Goal: Task Accomplishment & Management: Manage account settings

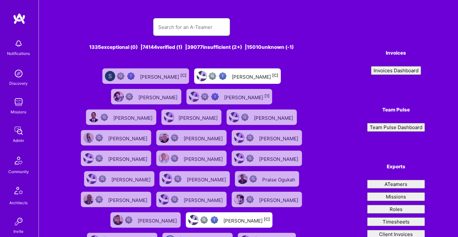
click at [194, 31] on input "text" at bounding box center [191, 27] width 67 height 16
type input "[PERSON_NAME]"
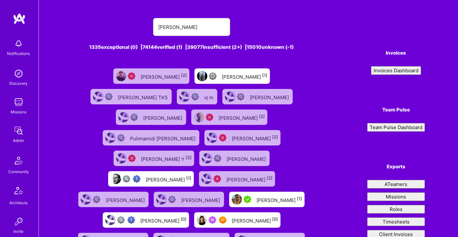
click at [194, 212] on div "Ayala Caspi [0]" at bounding box center [237, 219] width 86 height 15
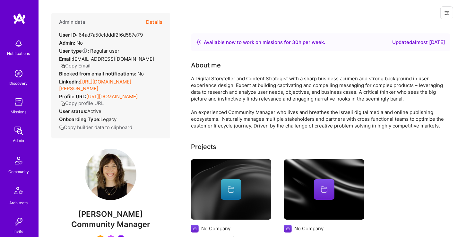
click at [150, 21] on button "Details" at bounding box center [154, 22] width 16 height 19
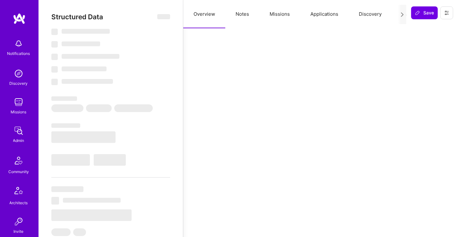
select select "Right Now"
select select "7"
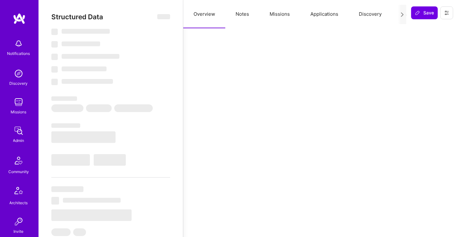
select select "US"
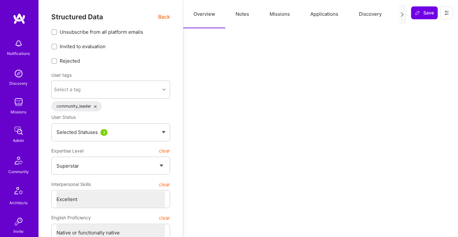
click at [164, 15] on span "Back" at bounding box center [164, 17] width 12 height 8
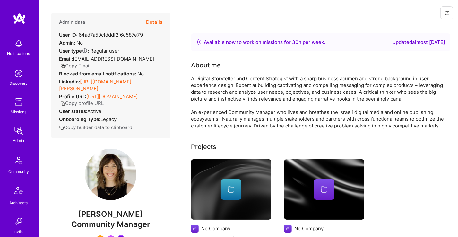
click at [155, 21] on button "Details" at bounding box center [154, 22] width 16 height 19
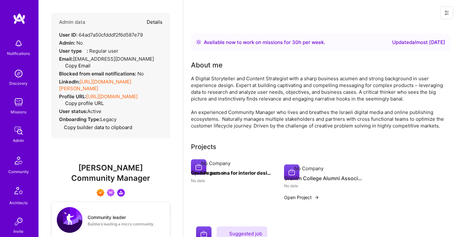
type textarea "x"
select select "7"
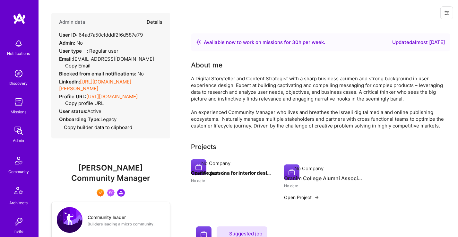
select select "US"
select select "Right Now"
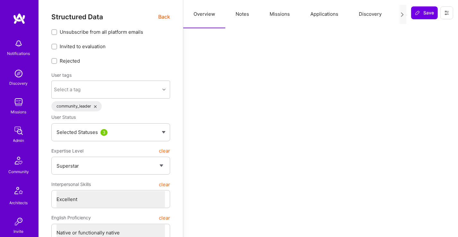
click at [282, 16] on button "Missions" at bounding box center [279, 14] width 41 height 28
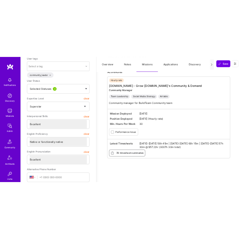
scroll to position [73, 0]
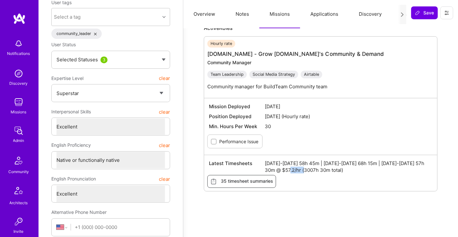
drag, startPoint x: 300, startPoint y: 168, endPoint x: 284, endPoint y: 173, distance: 16.9
click at [284, 173] on div "Latest Timesheets Aug 16-31 2025 58h 45m | Sep 1-15 2025 68h 15m | Sep 16-30 20…" at bounding box center [320, 166] width 227 height 17
copy span "57.2/hr"
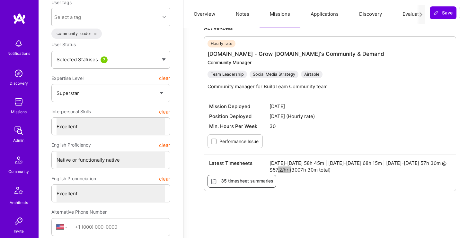
type textarea "x"
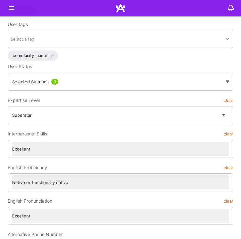
scroll to position [0, 0]
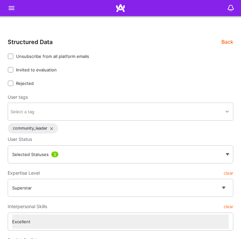
click at [12, 7] on icon at bounding box center [12, 8] width 8 height 8
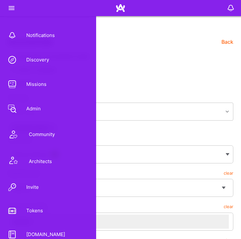
scroll to position [113, 0]
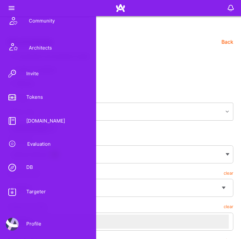
click at [33, 162] on link "DB" at bounding box center [48, 167] width 96 height 15
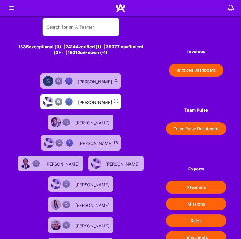
click at [58, 22] on input "text" at bounding box center [81, 27] width 68 height 14
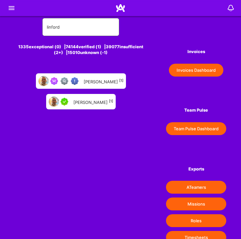
type input "linford"
click at [93, 79] on div "Linford Bacon [1]" at bounding box center [104, 81] width 40 height 7
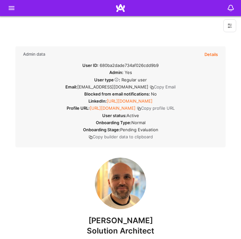
click at [220, 51] on div "Admin data Details User ID: 680ba2dade734af026cdd9b9 Admin: Yes User type Regul…" at bounding box center [120, 96] width 211 height 101
click at [208, 54] on button "Details" at bounding box center [211, 54] width 13 height 16
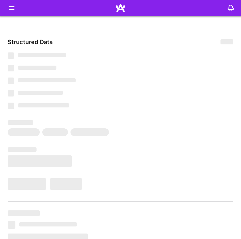
type textarea "x"
select select "Right Now"
select select "Verified"
select select "GB"
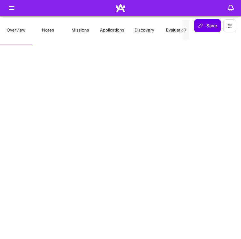
scroll to position [548, 0]
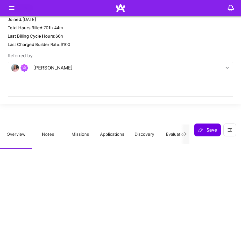
click at [77, 132] on button "Missions" at bounding box center [80, 134] width 32 height 28
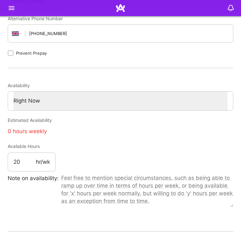
scroll to position [283, 0]
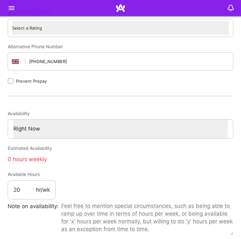
click at [15, 9] on icon at bounding box center [12, 8] width 8 height 8
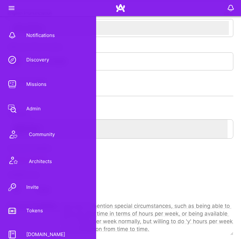
scroll to position [113, 0]
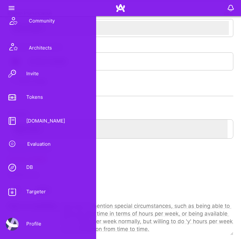
click at [30, 161] on link "DB" at bounding box center [48, 167] width 96 height 15
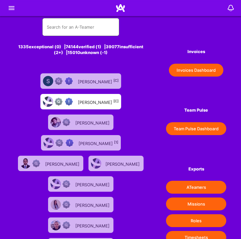
click at [80, 28] on input "text" at bounding box center [81, 27] width 68 height 14
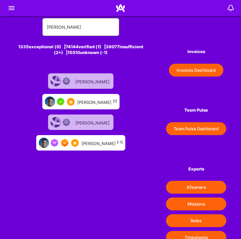
type input "teofilo"
click at [96, 106] on div "Luis Teofilo [1]" at bounding box center [80, 101] width 77 height 15
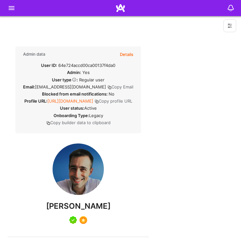
click at [134, 54] on button "Details" at bounding box center [126, 54] width 13 height 16
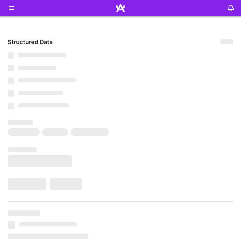
type textarea "x"
select select "Not Available"
select select "1 Month"
select select "5"
select select "7"
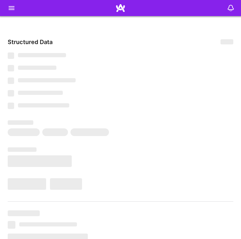
select select "7"
select select "US"
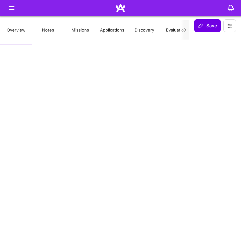
click at [76, 34] on button "Missions" at bounding box center [80, 30] width 32 height 28
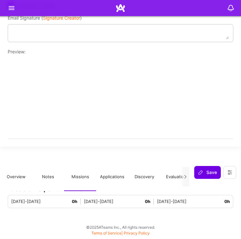
scroll to position [1838, 0]
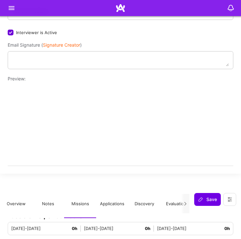
click at [16, 6] on div at bounding box center [120, 8] width 241 height 16
click at [13, 7] on icon at bounding box center [12, 8] width 8 height 8
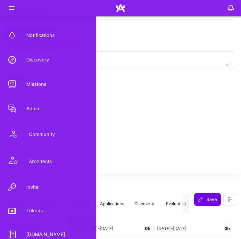
scroll to position [113, 0]
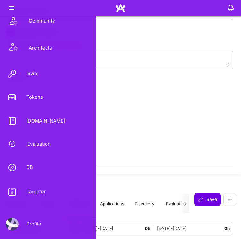
click at [38, 165] on link "DB" at bounding box center [48, 167] width 96 height 15
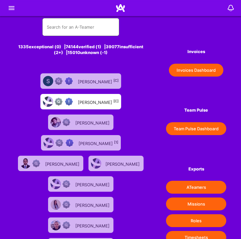
click at [77, 26] on input "text" at bounding box center [81, 27] width 68 height 14
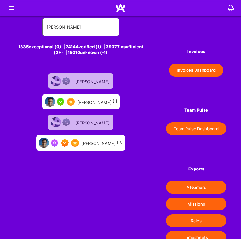
type input "teofilo"
click at [96, 146] on div "Luís Teófilo [-1]" at bounding box center [80, 142] width 89 height 15
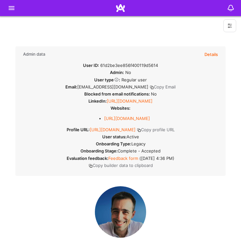
click at [213, 55] on button "Details" at bounding box center [211, 54] width 13 height 16
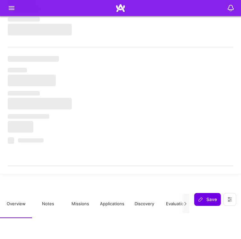
type textarea "x"
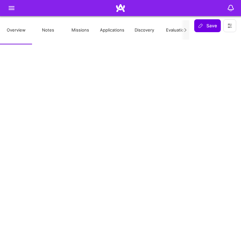
select select "Right Now"
select select "7"
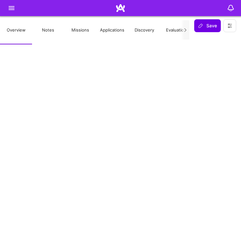
select select "PT"
click at [85, 23] on button "Missions" at bounding box center [80, 30] width 32 height 28
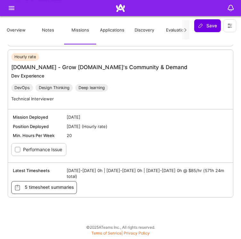
scroll to position [1203, 0]
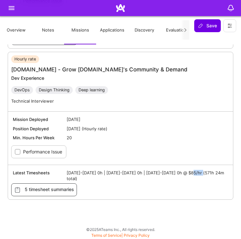
drag, startPoint x: 201, startPoint y: 170, endPoint x: 191, endPoint y: 170, distance: 10.3
click at [191, 170] on span "Aug 1-15 2025 0h | Aug 16-31 2025 0h | Sep 1-15 2025 0h @ $85/hr (571h 24m tota…" at bounding box center [148, 175] width 162 height 12
copy span "85/hr"
click at [9, 7] on icon at bounding box center [12, 8] width 8 height 8
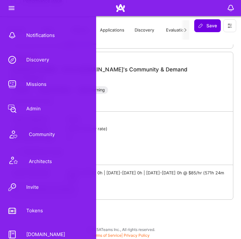
scroll to position [113, 0]
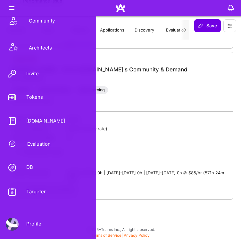
click at [36, 164] on link "DB" at bounding box center [48, 167] width 96 height 15
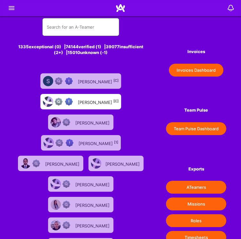
click at [67, 27] on input "text" at bounding box center [81, 27] width 68 height 14
type input "montoya"
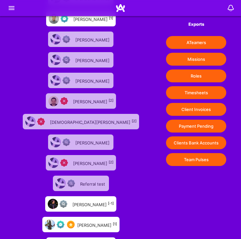
scroll to position [145, 0]
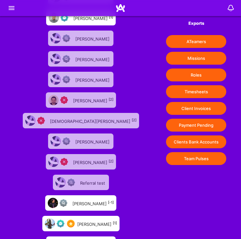
click at [96, 220] on div "Luis Montoya [1]" at bounding box center [97, 223] width 40 height 7
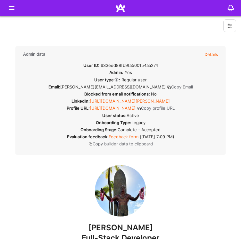
click at [214, 52] on button "Details" at bounding box center [211, 54] width 13 height 16
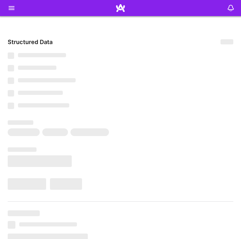
type textarea "x"
select select "Right Now"
select select "Verified"
select select "US"
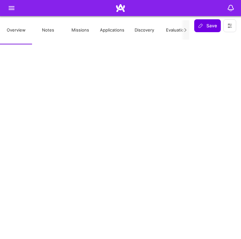
scroll to position [1064, 0]
click at [74, 31] on button "Missions" at bounding box center [80, 30] width 32 height 28
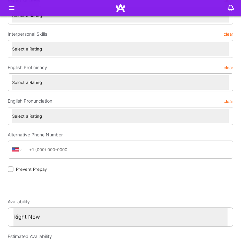
scroll to position [0, 0]
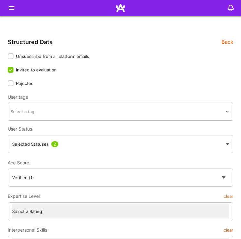
click at [9, 6] on icon at bounding box center [12, 8] width 8 height 8
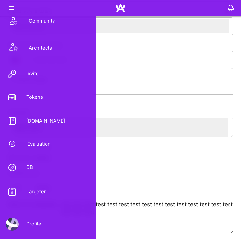
scroll to position [299, 0]
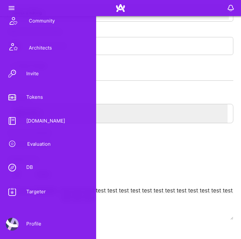
click at [32, 167] on div "DB" at bounding box center [26, 167] width 14 height 6
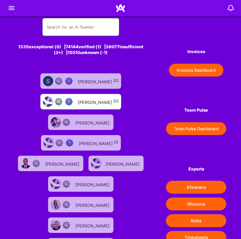
click at [74, 31] on input "text" at bounding box center [81, 27] width 68 height 14
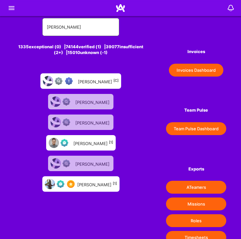
type input "luis montoya"
click at [86, 82] on div "Luis Montoya [C]" at bounding box center [98, 81] width 41 height 7
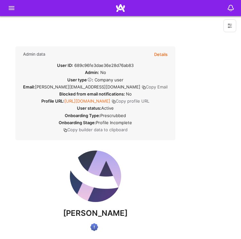
click at [176, 56] on div "Admin data Details User ID: 689c96fe3dae36e28d76ab83 Admin: No User type Regula…" at bounding box center [95, 93] width 160 height 94
click at [168, 54] on button "Details" at bounding box center [160, 54] width 13 height 16
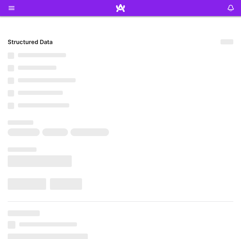
type textarea "x"
select select "Verified"
select select "US"
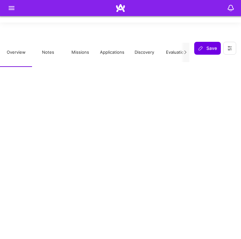
click at [83, 50] on button "Missions" at bounding box center [80, 53] width 32 height 28
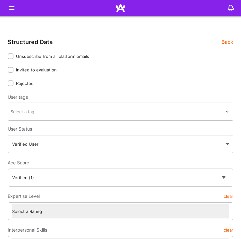
click at [11, 11] on icon at bounding box center [12, 8] width 8 height 8
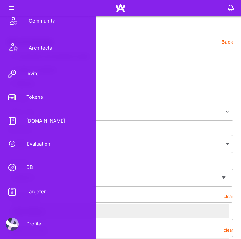
scroll to position [94, 0]
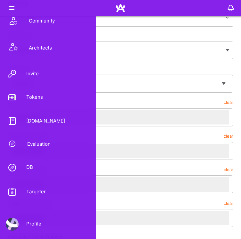
click at [35, 174] on link "DB" at bounding box center [48, 167] width 96 height 15
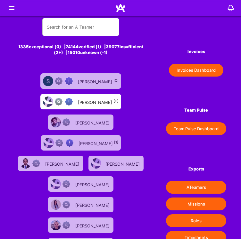
click at [28, 167] on img at bounding box center [26, 163] width 10 height 10
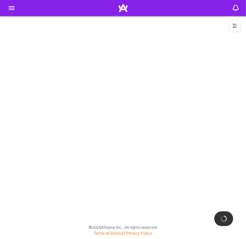
click at [15, 6] on icon at bounding box center [12, 8] width 8 height 8
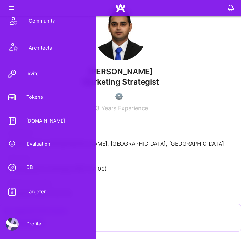
scroll to position [186, 0]
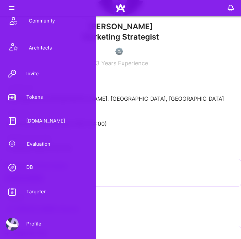
click at [32, 162] on link "DB" at bounding box center [48, 167] width 96 height 15
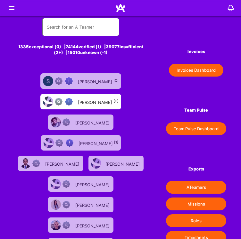
click at [70, 30] on input "text" at bounding box center [81, 27] width 68 height 14
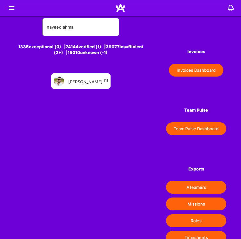
type input "naveed ahma"
click at [85, 79] on div "Naveed Ahmad [1]" at bounding box center [88, 81] width 40 height 7
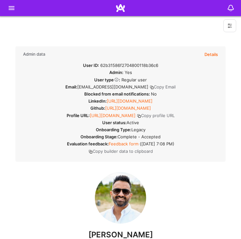
click at [206, 57] on button "Details" at bounding box center [211, 54] width 13 height 16
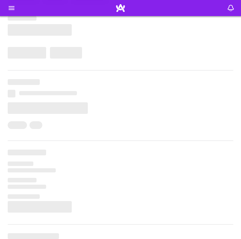
scroll to position [132, 0]
type textarea "x"
select select "Right Now"
select select "Verified"
select select "US"
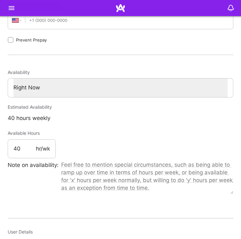
scroll to position [482, 0]
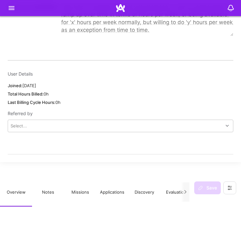
click at [81, 185] on button "Missions" at bounding box center [80, 192] width 32 height 28
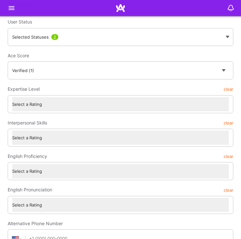
scroll to position [0, 0]
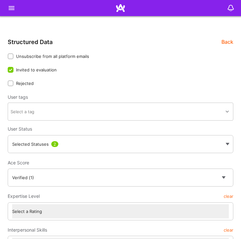
click at [11, 8] on icon at bounding box center [12, 8] width 8 height 8
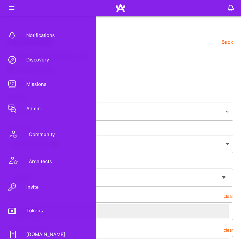
scroll to position [113, 0]
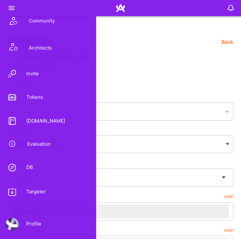
click at [30, 163] on link "DB" at bounding box center [48, 167] width 96 height 15
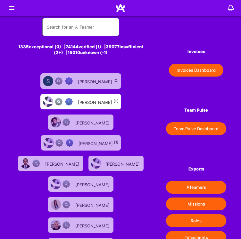
click at [83, 29] on input "text" at bounding box center [81, 27] width 68 height 14
type input "naveed"
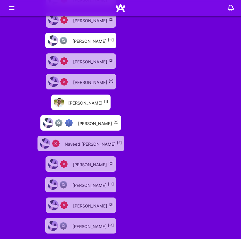
scroll to position [741, 0]
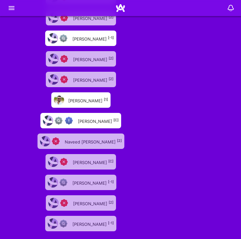
click at [108, 117] on div "Naveed Ahmed [C]" at bounding box center [98, 120] width 41 height 7
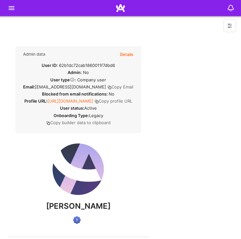
click at [134, 51] on button "Details" at bounding box center [126, 54] width 13 height 16
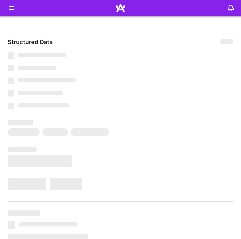
type textarea "x"
select select "Verified"
select select "US"
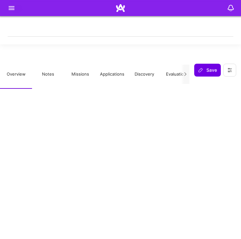
click at [79, 76] on button "Missions" at bounding box center [80, 74] width 32 height 28
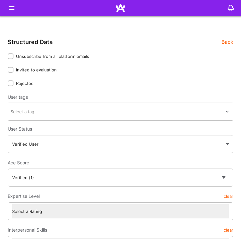
click at [9, 9] on icon at bounding box center [12, 8] width 8 height 8
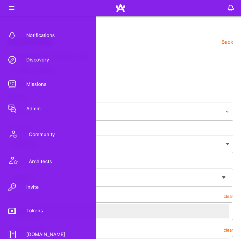
scroll to position [113, 0]
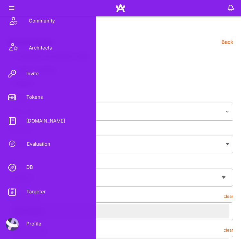
click at [40, 168] on link "DB" at bounding box center [48, 167] width 96 height 15
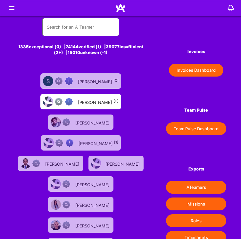
click at [71, 31] on input "text" at bounding box center [81, 27] width 68 height 14
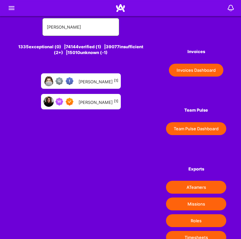
type input "sarah mills"
click at [89, 101] on div "Sarah Mills [1]" at bounding box center [99, 101] width 40 height 7
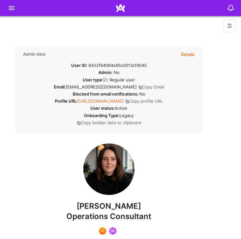
click at [195, 49] on button "Details" at bounding box center [187, 54] width 13 height 16
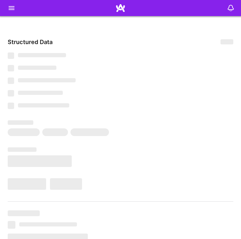
type textarea "x"
select select "Right Now"
select select "7"
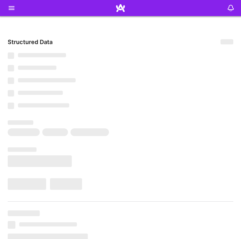
select select "7"
select select "US"
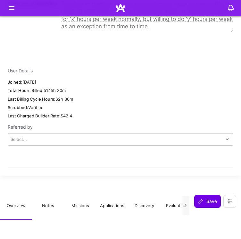
scroll to position [586, 0]
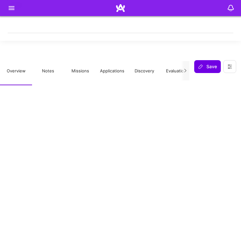
click at [82, 68] on button "Missions" at bounding box center [80, 71] width 32 height 28
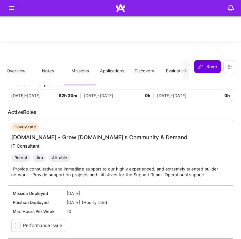
scroll to position [661, 0]
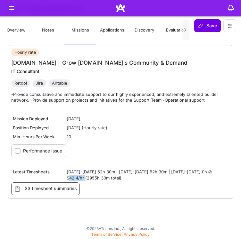
drag, startPoint x: 84, startPoint y: 174, endPoint x: 68, endPoint y: 176, distance: 16.2
click at [68, 176] on span "Aug 1-15 2025 62h 30m | Aug 16-31 2025 62h 30m | Sep 1-15 2025 0h @ $42.4/hr (2…" at bounding box center [148, 175] width 162 height 12
copy span "$42.4/hr"
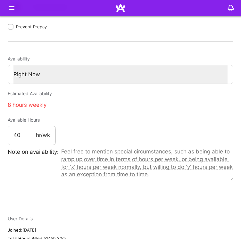
scroll to position [221, 0]
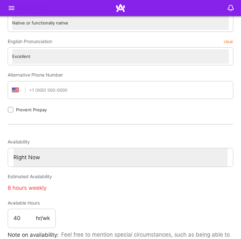
click at [12, 4] on icon at bounding box center [12, 8] width 8 height 8
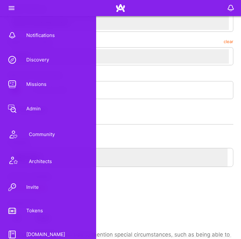
scroll to position [113, 0]
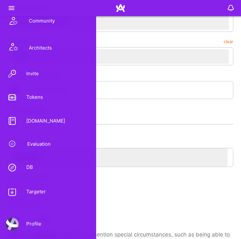
click at [36, 169] on link "DB" at bounding box center [48, 167] width 96 height 15
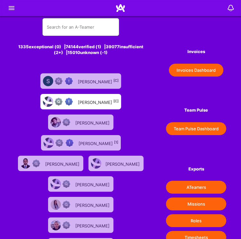
click at [67, 28] on input "text" at bounding box center [81, 27] width 68 height 14
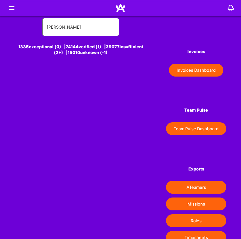
type input "tanya h"
click at [67, 28] on input "tanya h" at bounding box center [81, 27] width 68 height 14
paste input "Tanya Holovashkina"
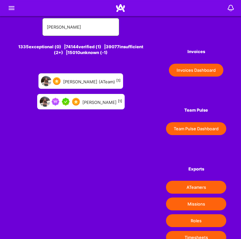
type input "Tanya Holovashkina"
click at [105, 102] on div "Tanya Holovashkina [1]" at bounding box center [102, 101] width 40 height 7
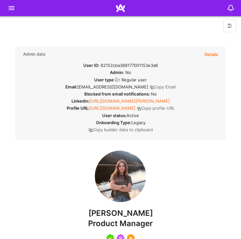
click at [218, 52] on div "Admin data Details User ID: 62152cba388177001153e3a6 Admin: No User type Regula…" at bounding box center [120, 93] width 211 height 94
click at [214, 55] on button "Details" at bounding box center [211, 54] width 13 height 16
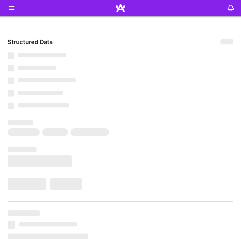
type textarea "x"
select select "Not Available"
select select "3 Months"
select select "5"
select select "4"
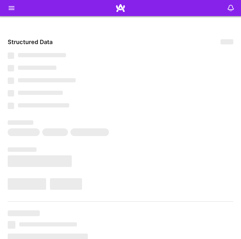
select select "7"
select select "US"
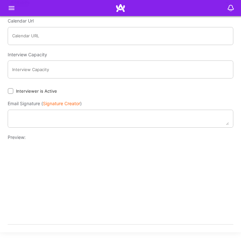
scroll to position [833, 0]
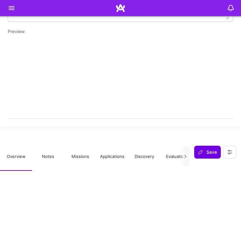
click at [79, 158] on button "Missions" at bounding box center [80, 156] width 32 height 28
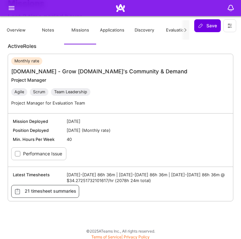
scroll to position [987, 0]
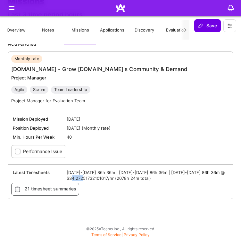
drag, startPoint x: 69, startPoint y: 176, endPoint x: 80, endPoint y: 176, distance: 10.3
click at [80, 176] on span "Aug 1-15 2025 86h 36m | Aug 16-31 2025 86h 36m | Sep 1-15 2025 86h 36m @ $34.27…" at bounding box center [148, 175] width 162 height 12
copy span "34.27"
click at [236, 139] on div "Missions Last 3 time period hours Aug 16-31 86h 36m Sep 1-15 86h 36m Sep 16-30 …" at bounding box center [120, 104] width 241 height 242
click at [12, 10] on icon at bounding box center [12, 8] width 8 height 8
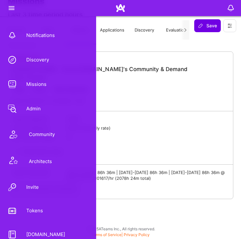
scroll to position [113, 0]
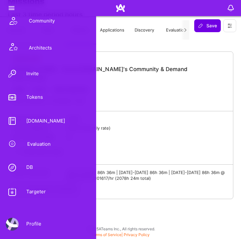
click at [33, 169] on link "DB" at bounding box center [48, 167] width 96 height 15
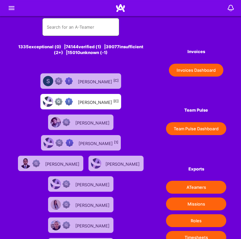
click at [85, 30] on input "text" at bounding box center [81, 27] width 68 height 14
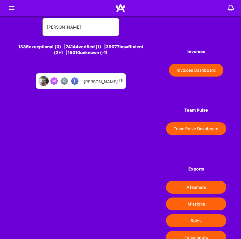
type input "yader carrillo"
click at [98, 81] on div "Yader Carrillo [1]" at bounding box center [104, 81] width 40 height 7
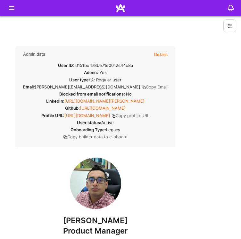
click at [168, 55] on button "Details" at bounding box center [160, 54] width 13 height 16
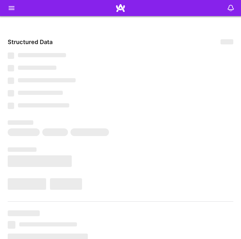
type textarea "x"
select select "Not Available"
select select "1 Month"
select select "Verified"
select select "NI"
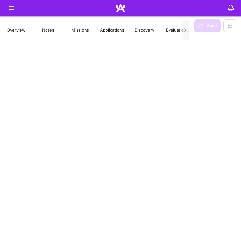
click at [76, 29] on button "Missions" at bounding box center [80, 30] width 32 height 28
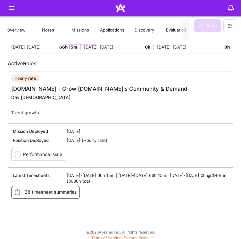
scroll to position [695, 0]
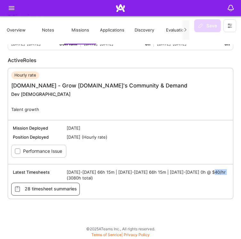
drag, startPoint x: 225, startPoint y: 171, endPoint x: 213, endPoint y: 169, distance: 13.2
click at [213, 169] on span "Aug 1-15 2025 66h 15m | Aug 16-31 2025 66h 15m | Sep 1-15 2025 0h @ $40/hr (308…" at bounding box center [148, 175] width 162 height 12
copy span "$40/hr"
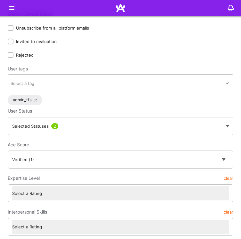
scroll to position [0, 0]
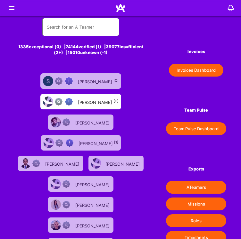
click at [82, 26] on input "text" at bounding box center [81, 27] width 68 height 14
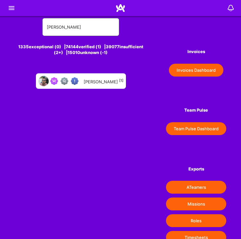
type input "yader carrillo"
click at [91, 81] on div "Yader Carrillo [1]" at bounding box center [104, 81] width 40 height 7
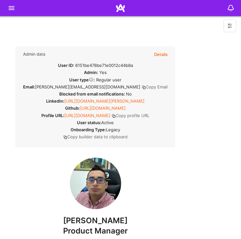
click at [168, 51] on button "Details" at bounding box center [160, 54] width 13 height 16
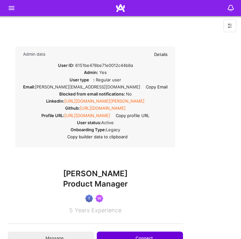
select select "Verified"
select select "NI"
select select "Not Available"
select select "1 Month"
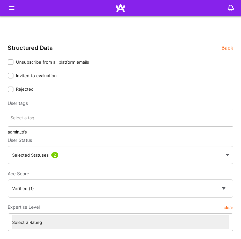
type textarea "x"
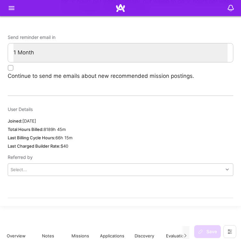
scroll to position [630, 0]
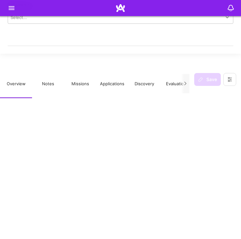
click at [78, 84] on button "Missions" at bounding box center [80, 84] width 32 height 28
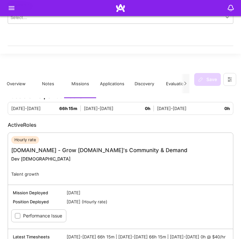
scroll to position [695, 0]
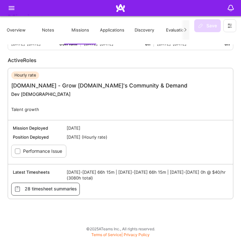
click at [221, 216] on div "Missions Last 3 time period hours Aug 16-31 66h 15m Sep 1-15 0h Sep 16-30 0h Ac…" at bounding box center [120, 111] width 241 height 225
click at [14, 7] on icon at bounding box center [12, 8] width 8 height 8
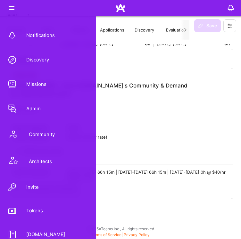
scroll to position [113, 0]
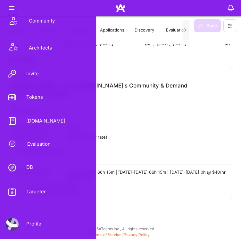
click at [32, 168] on div "DB" at bounding box center [26, 167] width 14 height 6
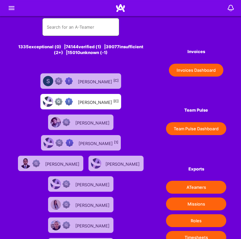
click at [92, 27] on input "text" at bounding box center [81, 27] width 68 height 14
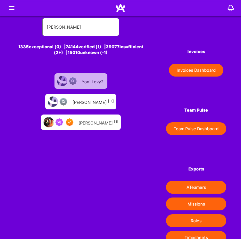
type input "yoni levy"
click at [97, 119] on div "Yoni Levy [1]" at bounding box center [99, 122] width 40 height 7
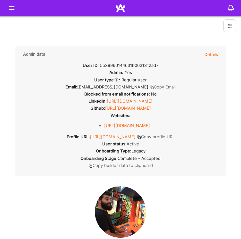
click at [209, 55] on button "Details" at bounding box center [211, 54] width 13 height 16
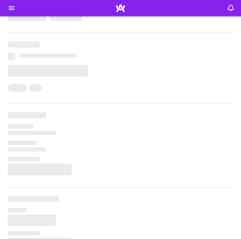
type textarea "x"
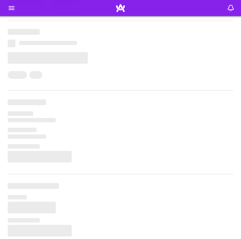
select select "7"
select select "IL"
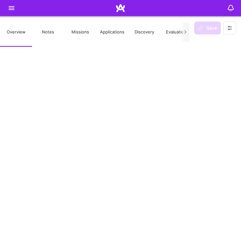
scroll to position [605, 0]
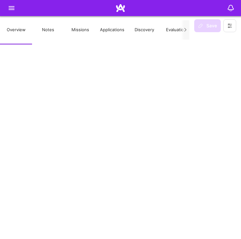
click at [82, 32] on button "Missions" at bounding box center [80, 30] width 32 height 28
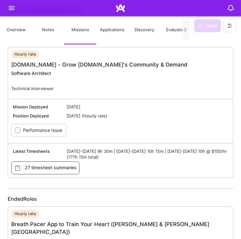
scroll to position [636, 0]
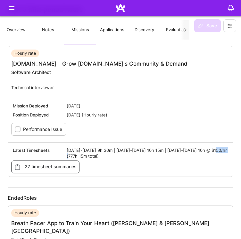
drag, startPoint x: 82, startPoint y: 153, endPoint x: 67, endPoint y: 154, distance: 15.4
click at [67, 154] on span "Aug 16-31 2025 9h 30m | Sep 1-15 2025 10h 15m | Sep 16-30 2025 10h @ $150/hr (7…" at bounding box center [148, 153] width 162 height 12
copy span "$150/hr"
click at [217, 194] on div "Ended Roles" at bounding box center [121, 197] width 226 height 7
click at [12, 6] on icon at bounding box center [12, 8] width 8 height 8
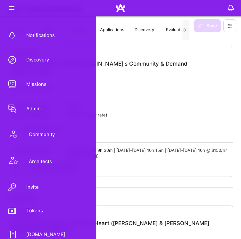
scroll to position [113, 0]
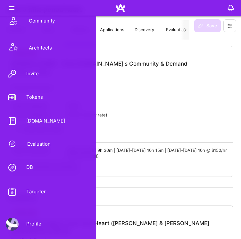
click at [29, 165] on div "DB" at bounding box center [26, 167] width 14 height 6
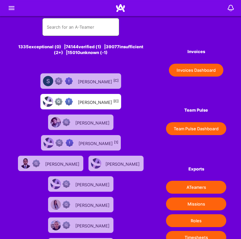
click at [62, 31] on input "text" at bounding box center [81, 27] width 68 height 14
type input "naveed"
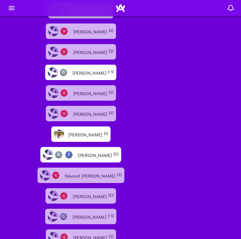
scroll to position [741, 0]
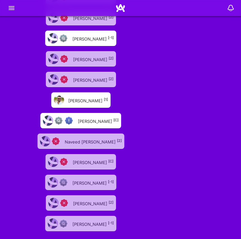
click at [91, 97] on div "Naveed Ahmad [1]" at bounding box center [88, 100] width 40 height 7
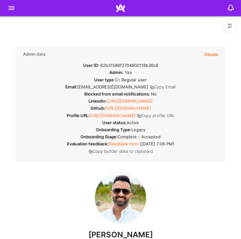
click at [208, 53] on button "Details" at bounding box center [211, 54] width 13 height 16
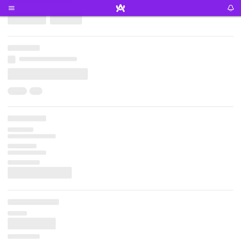
scroll to position [167, 0]
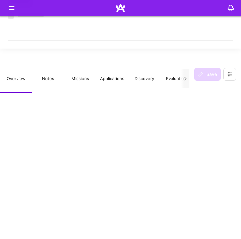
type textarea "x"
select select "Right Now"
select select "Verified"
select select "US"
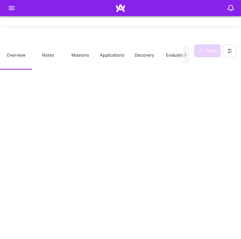
click at [87, 51] on button "Missions" at bounding box center [80, 55] width 32 height 28
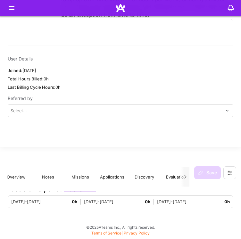
scroll to position [496, 0]
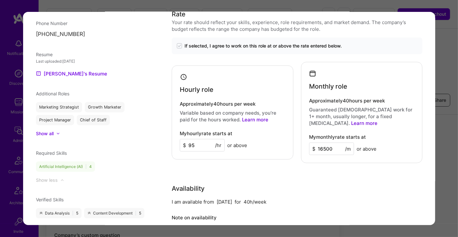
scroll to position [566, 0]
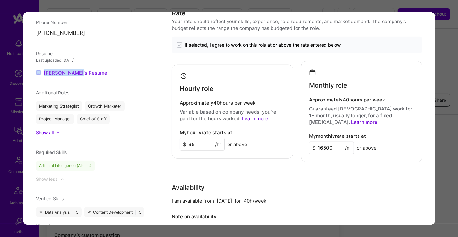
drag, startPoint x: 73, startPoint y: 66, endPoint x: 75, endPoint y: 72, distance: 6.4
click at [75, 72] on div "Resume Last uploaded: Sep 16, 2025 Connie's Resume" at bounding box center [95, 63] width 119 height 26
click at [75, 72] on link "Connie's Resume" at bounding box center [71, 73] width 71 height 8
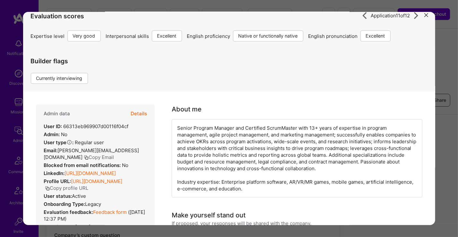
scroll to position [0, 0]
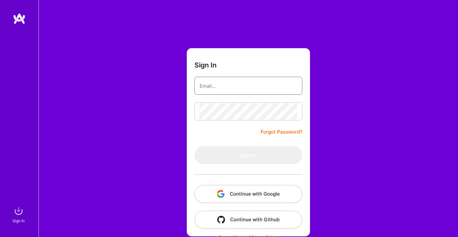
type input "stefanivbello@gmail.com"
